Goal: Find specific page/section: Find specific page/section

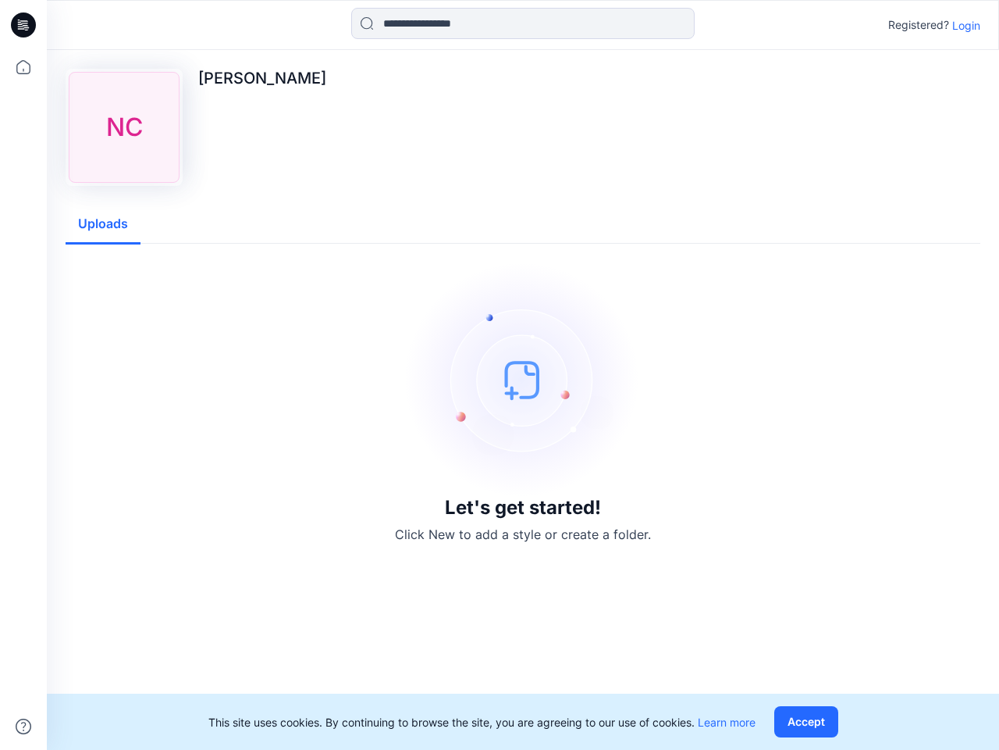
click at [500, 375] on img at bounding box center [523, 379] width 234 height 234
click at [24, 25] on icon at bounding box center [26, 25] width 6 height 1
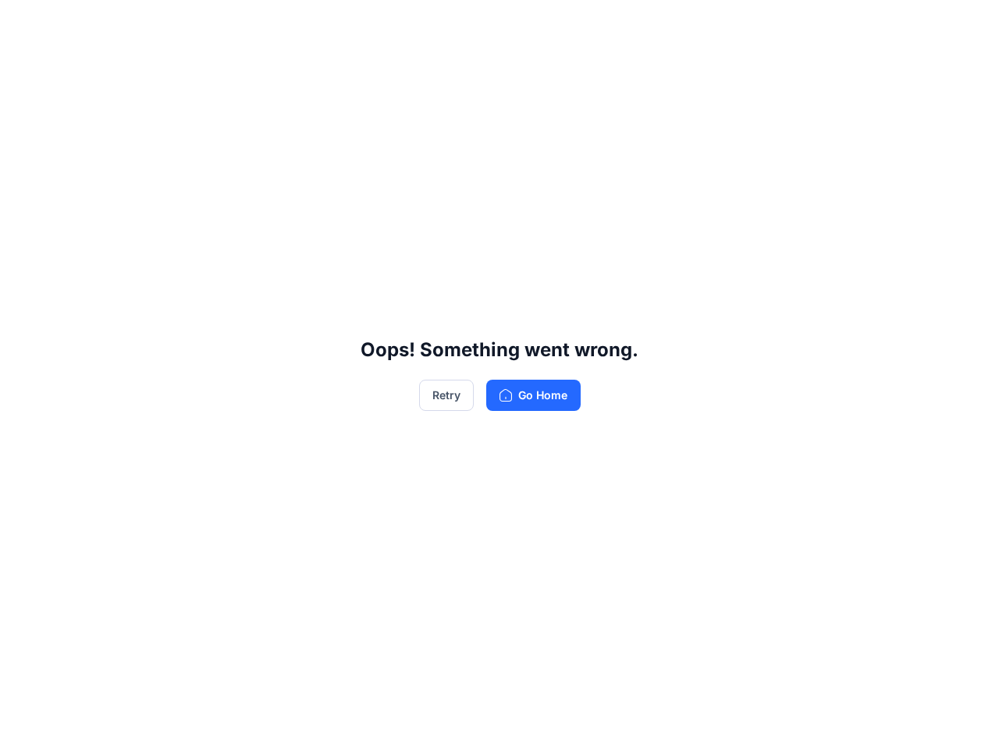
click at [23, 726] on div "Oops! Something went wrong. Retry Go Home" at bounding box center [499, 375] width 999 height 750
click at [523, 23] on div "Oops! Something went wrong. Retry Go Home" at bounding box center [499, 375] width 999 height 750
click at [967, 25] on div "Oops! Something went wrong. Retry Go Home" at bounding box center [499, 375] width 999 height 750
click at [103, 224] on div "Oops! Something went wrong. Retry Go Home" at bounding box center [499, 375] width 999 height 750
click at [810, 721] on div "Oops! Something went wrong. Retry Go Home" at bounding box center [499, 375] width 999 height 750
